Goal: Register for event/course

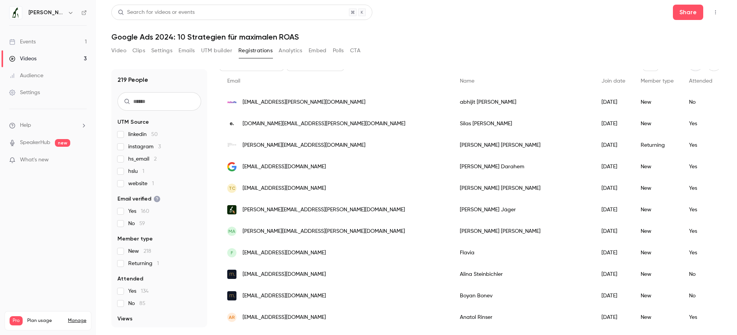
scroll to position [53, 0]
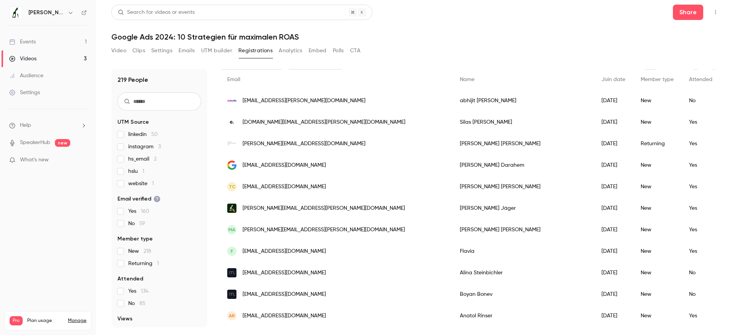
click at [58, 39] on link "Events 1" at bounding box center [48, 41] width 96 height 17
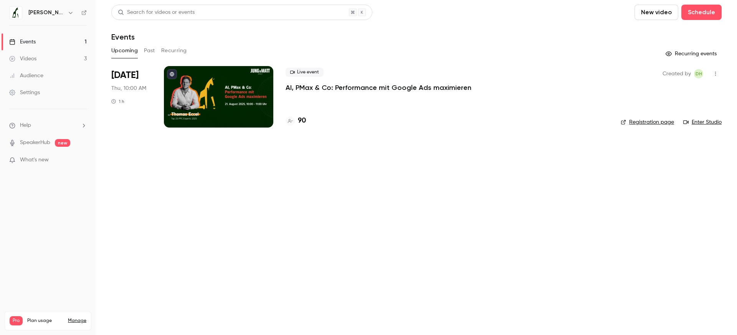
click at [317, 83] on p "AI, PMax & Co: Performance mit Google Ads maximieren" at bounding box center [378, 87] width 186 height 9
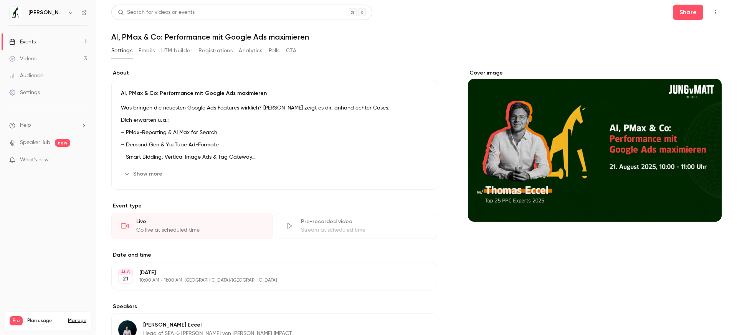
click at [219, 51] on button "Registrations" at bounding box center [215, 51] width 34 height 12
